Goal: Find specific page/section: Find specific page/section

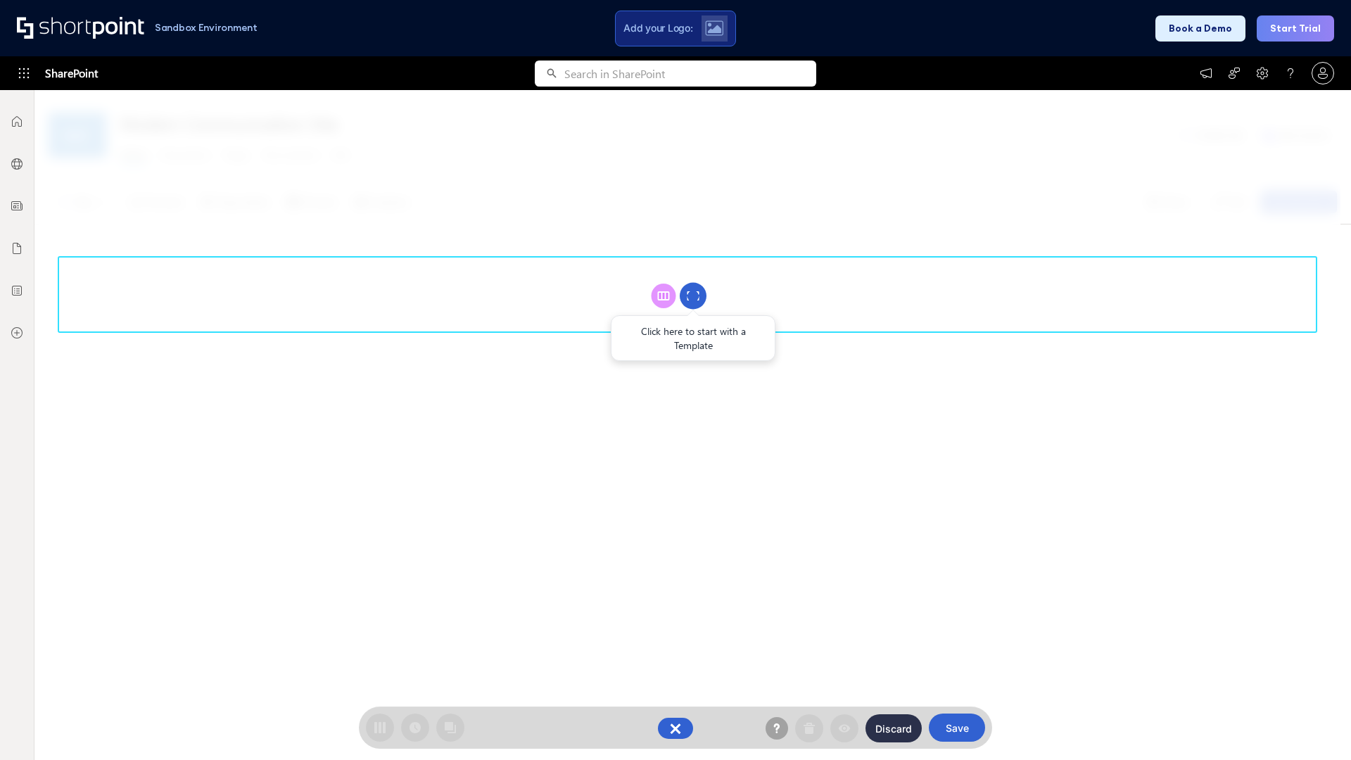
click at [693, 296] on circle at bounding box center [693, 296] width 27 height 27
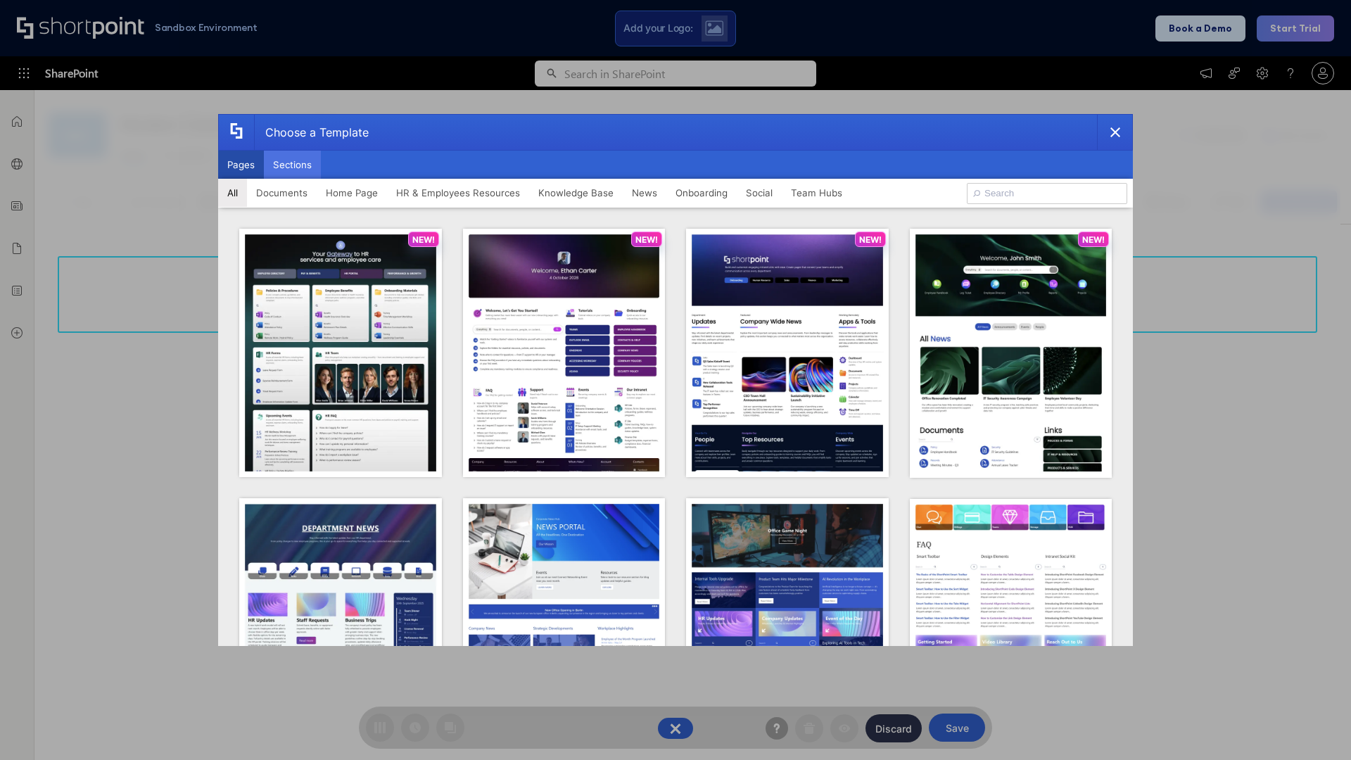
click at [292, 165] on button "Sections" at bounding box center [292, 165] width 57 height 28
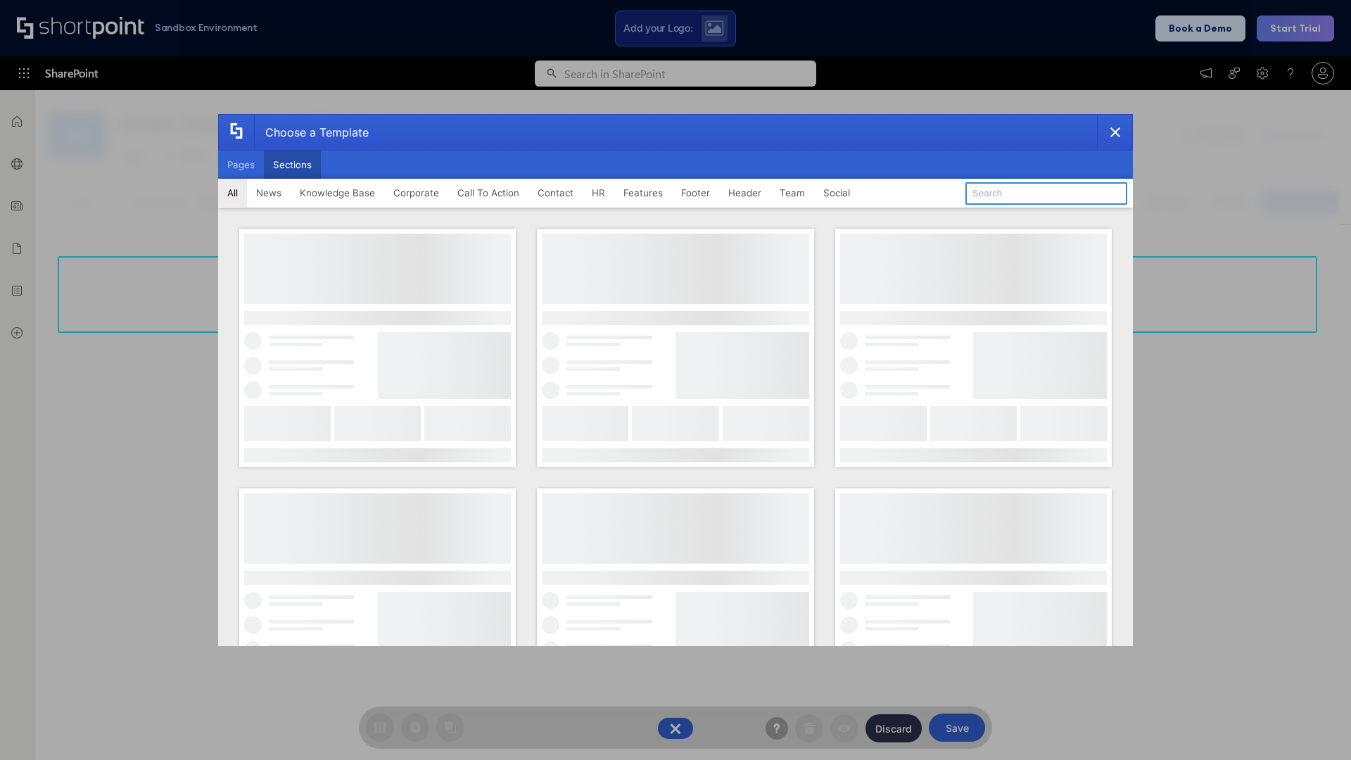
type input "Footer 3"
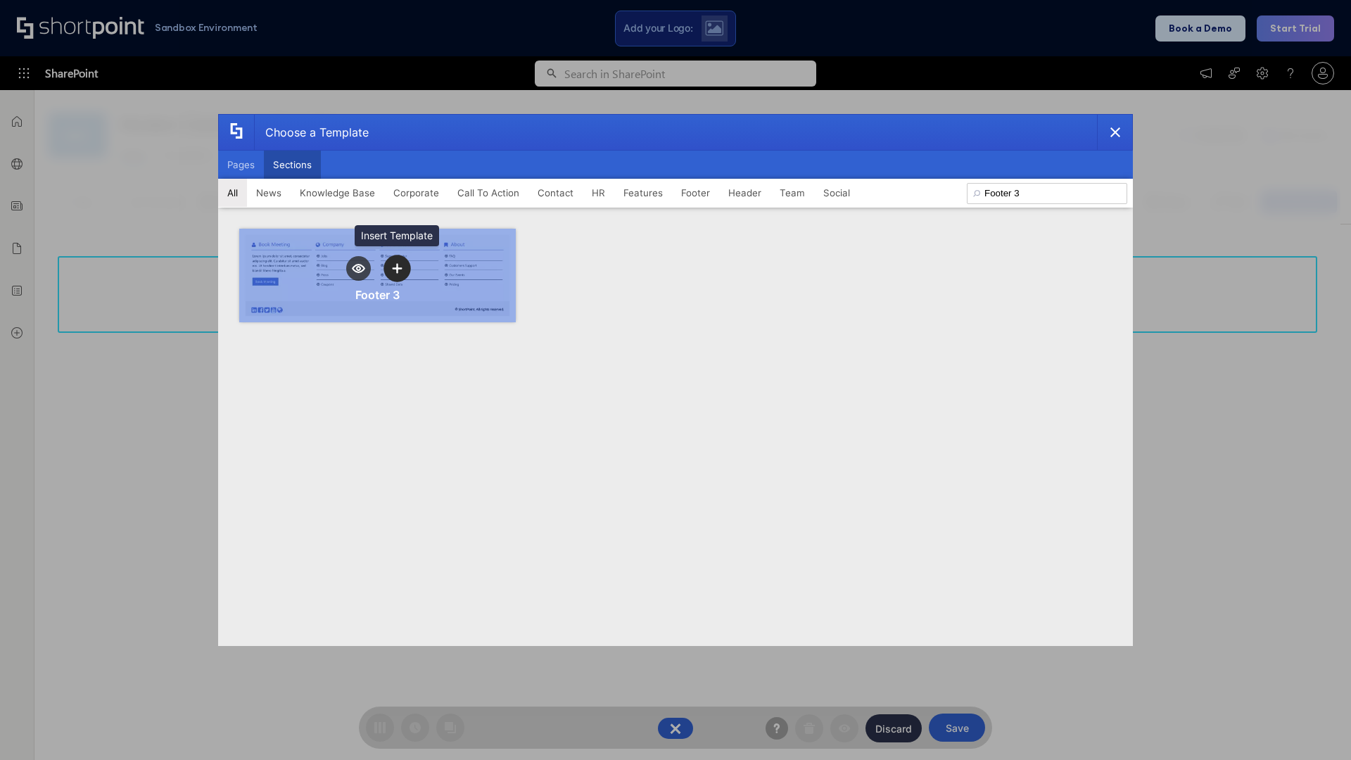
click at [397, 268] on icon "template selector" at bounding box center [397, 268] width 10 height 10
